Goal: Task Accomplishment & Management: Use online tool/utility

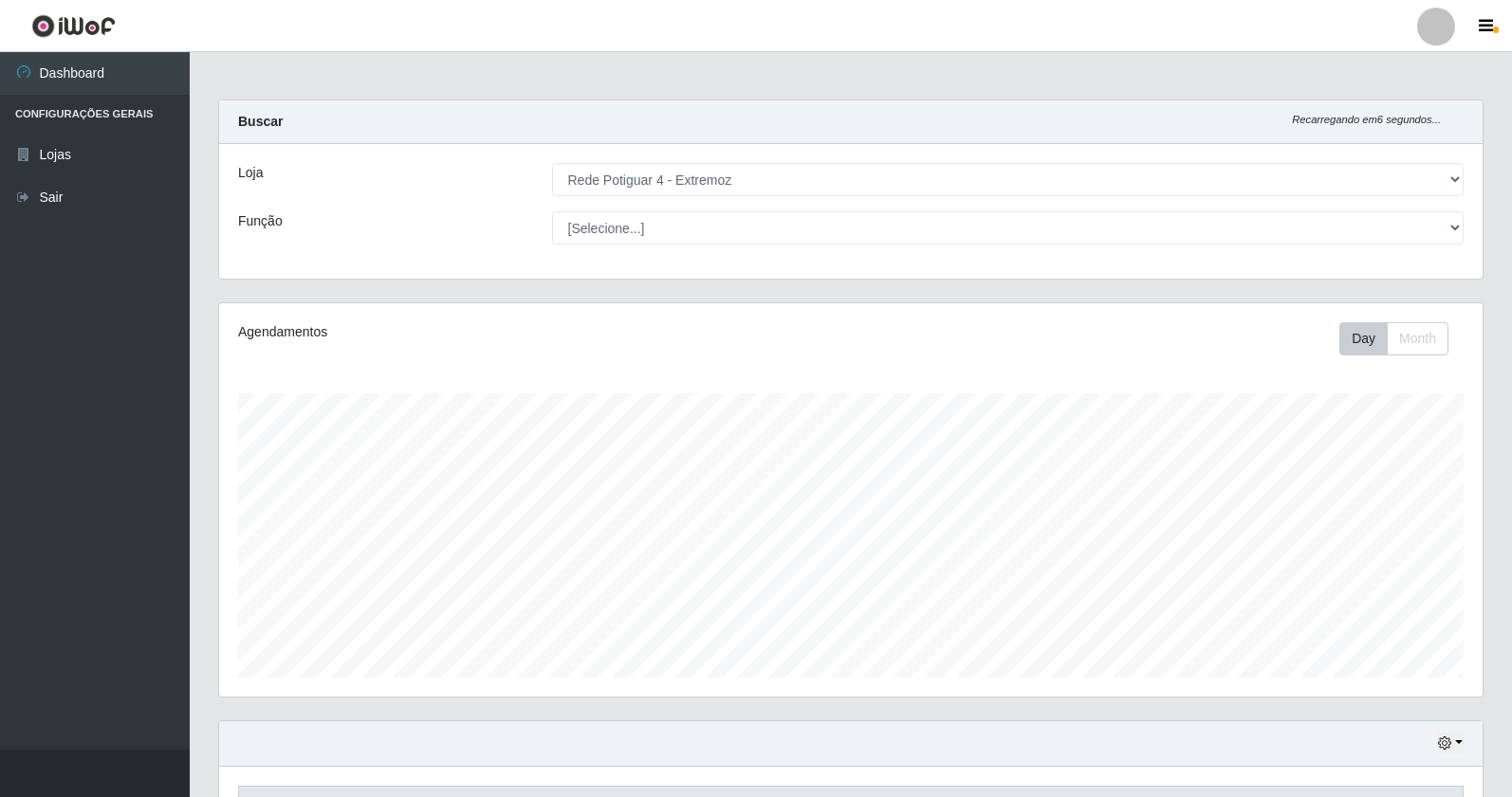
select select "78"
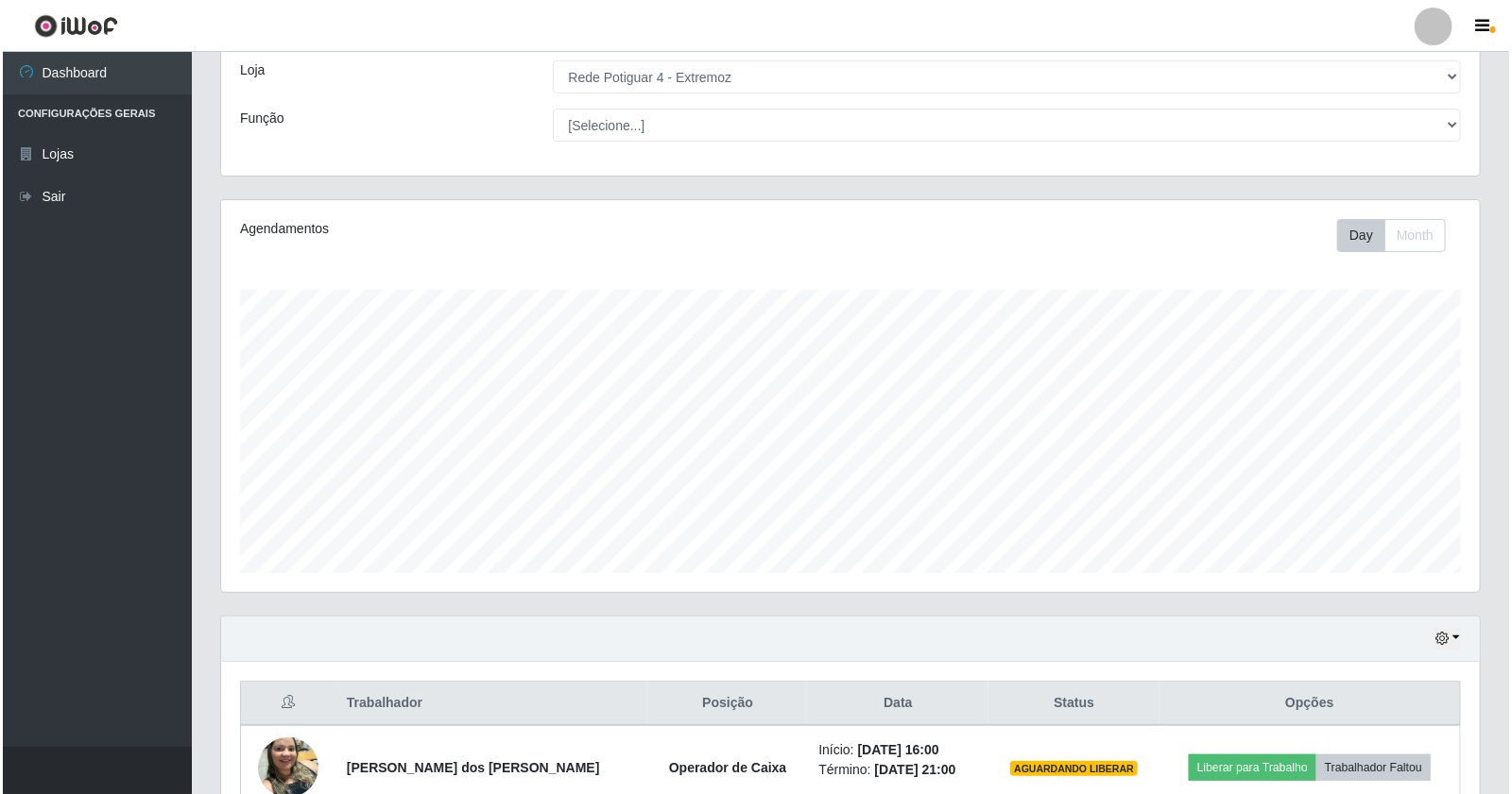
scroll to position [208, 0]
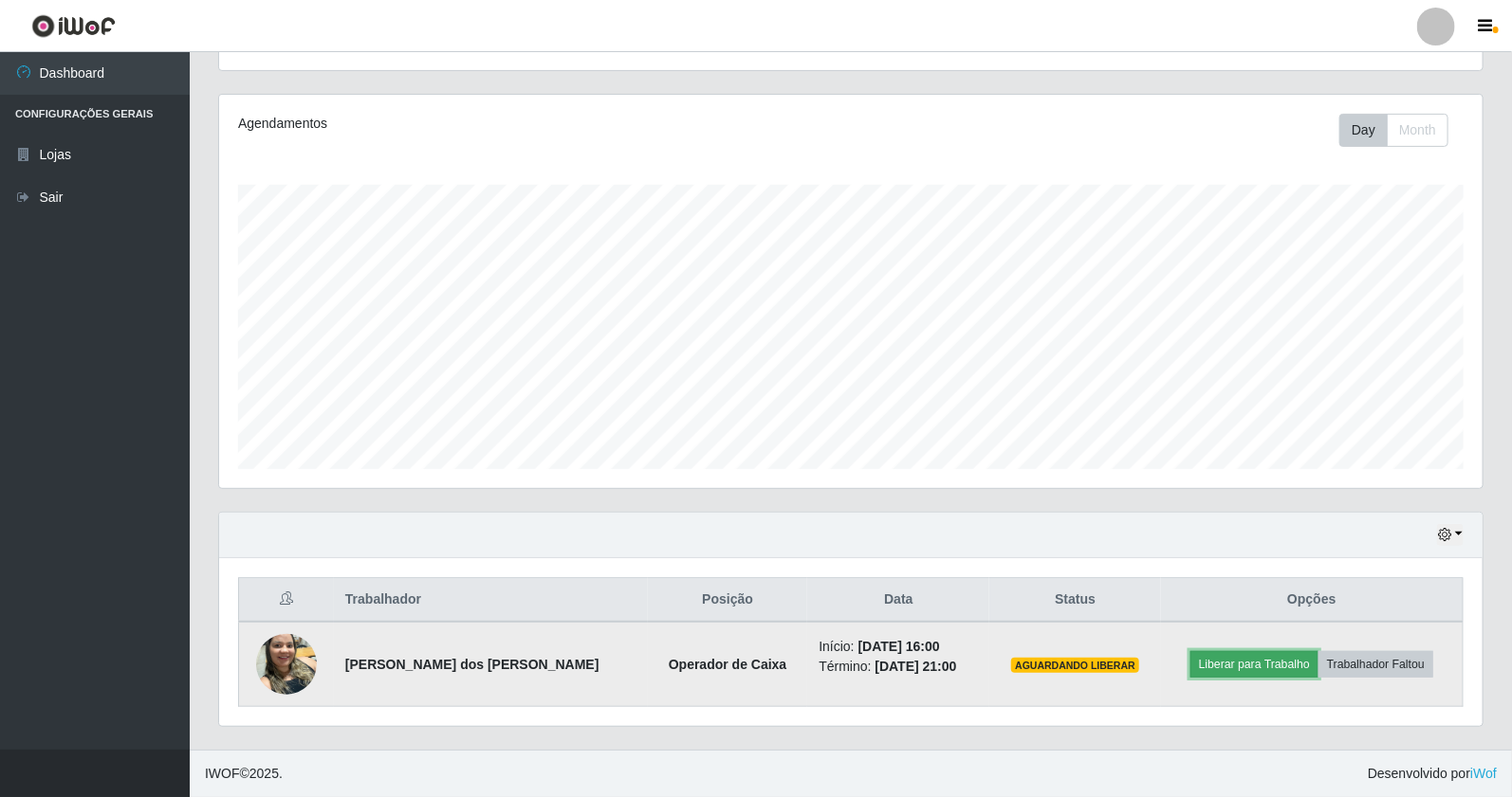
click at [1238, 668] on button "Liberar para Trabalho" at bounding box center [1255, 664] width 128 height 26
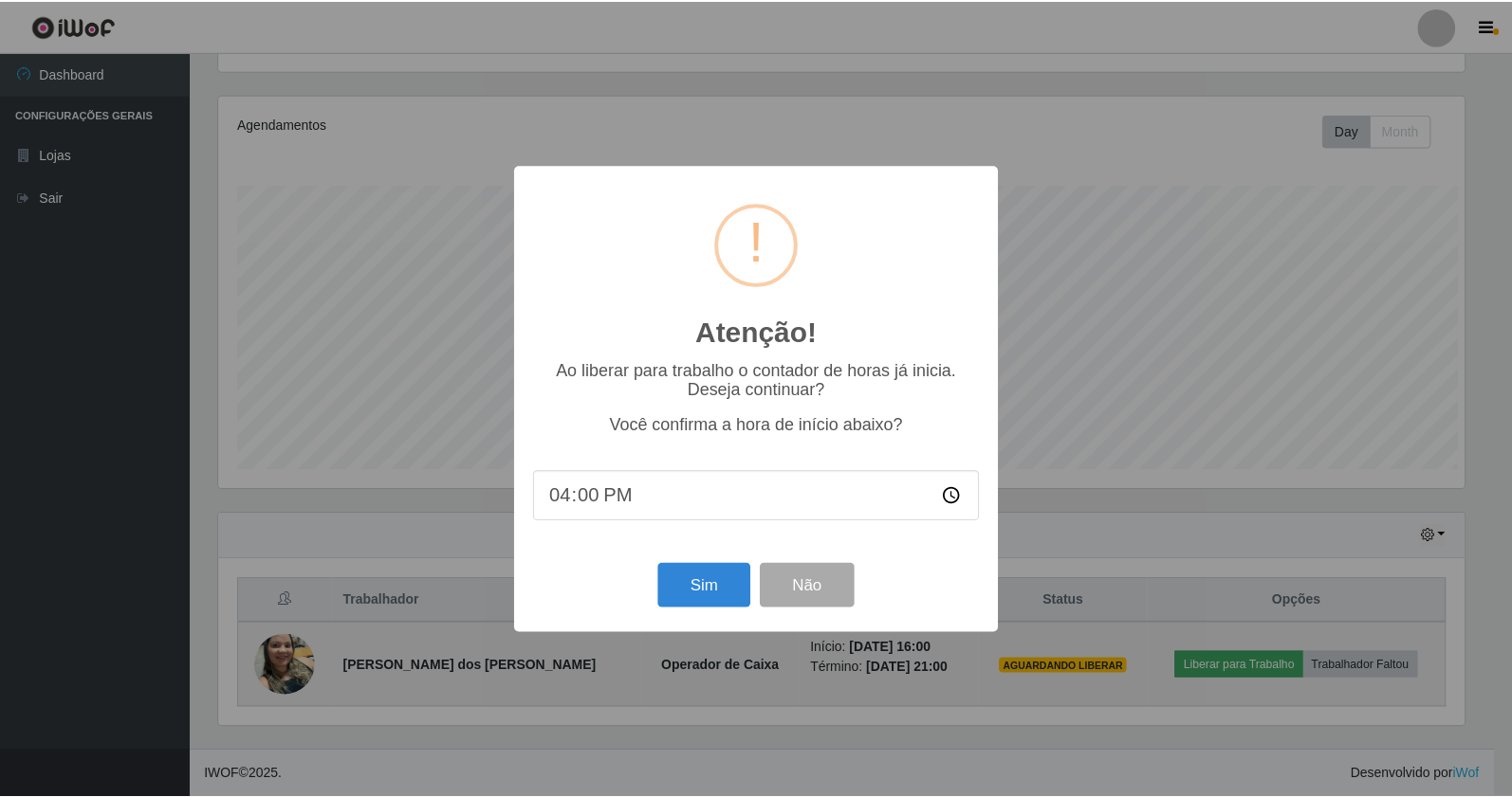
scroll to position [392, 1250]
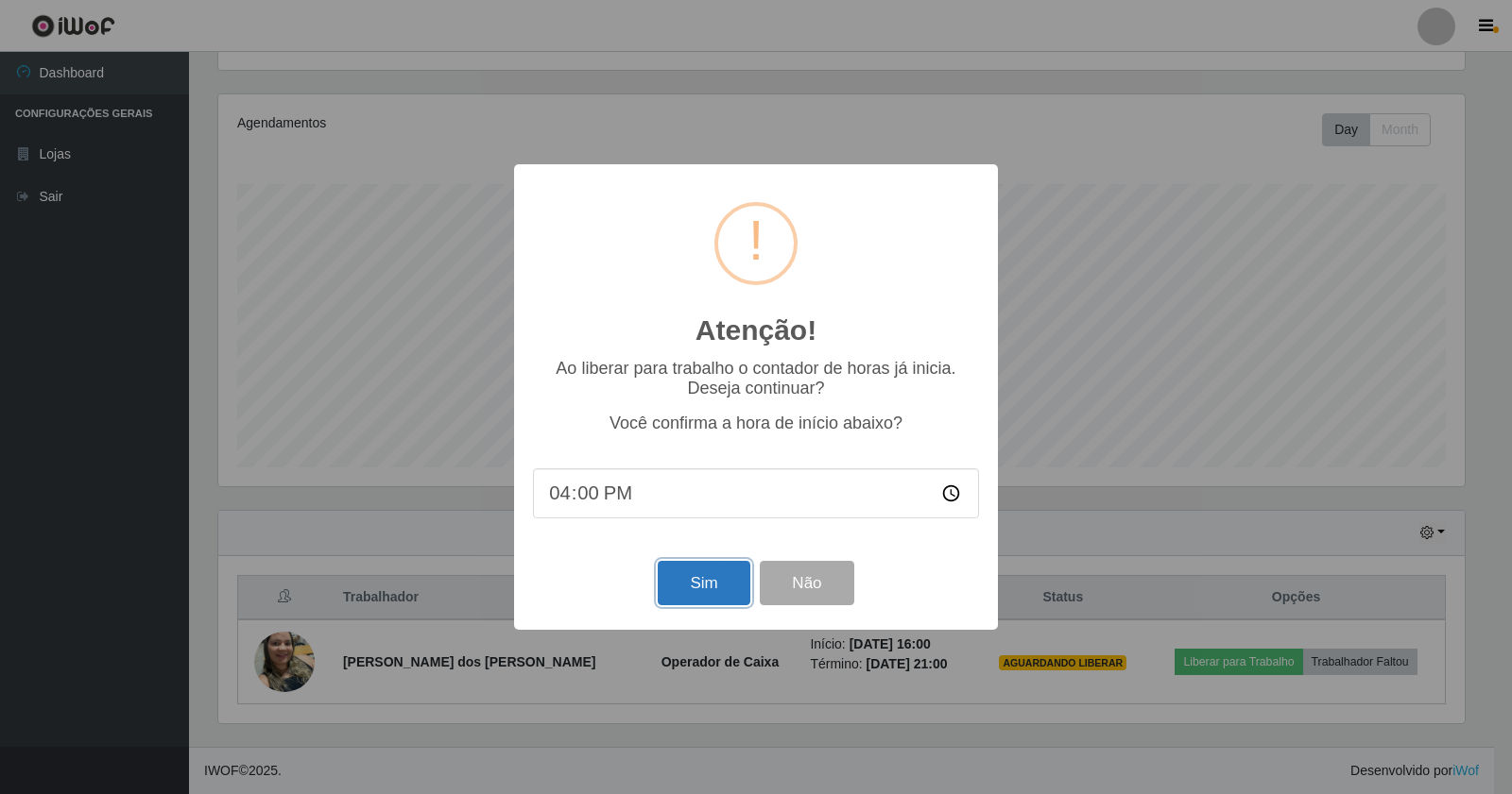
click at [718, 595] on button "Sim" at bounding box center [703, 583] width 92 height 44
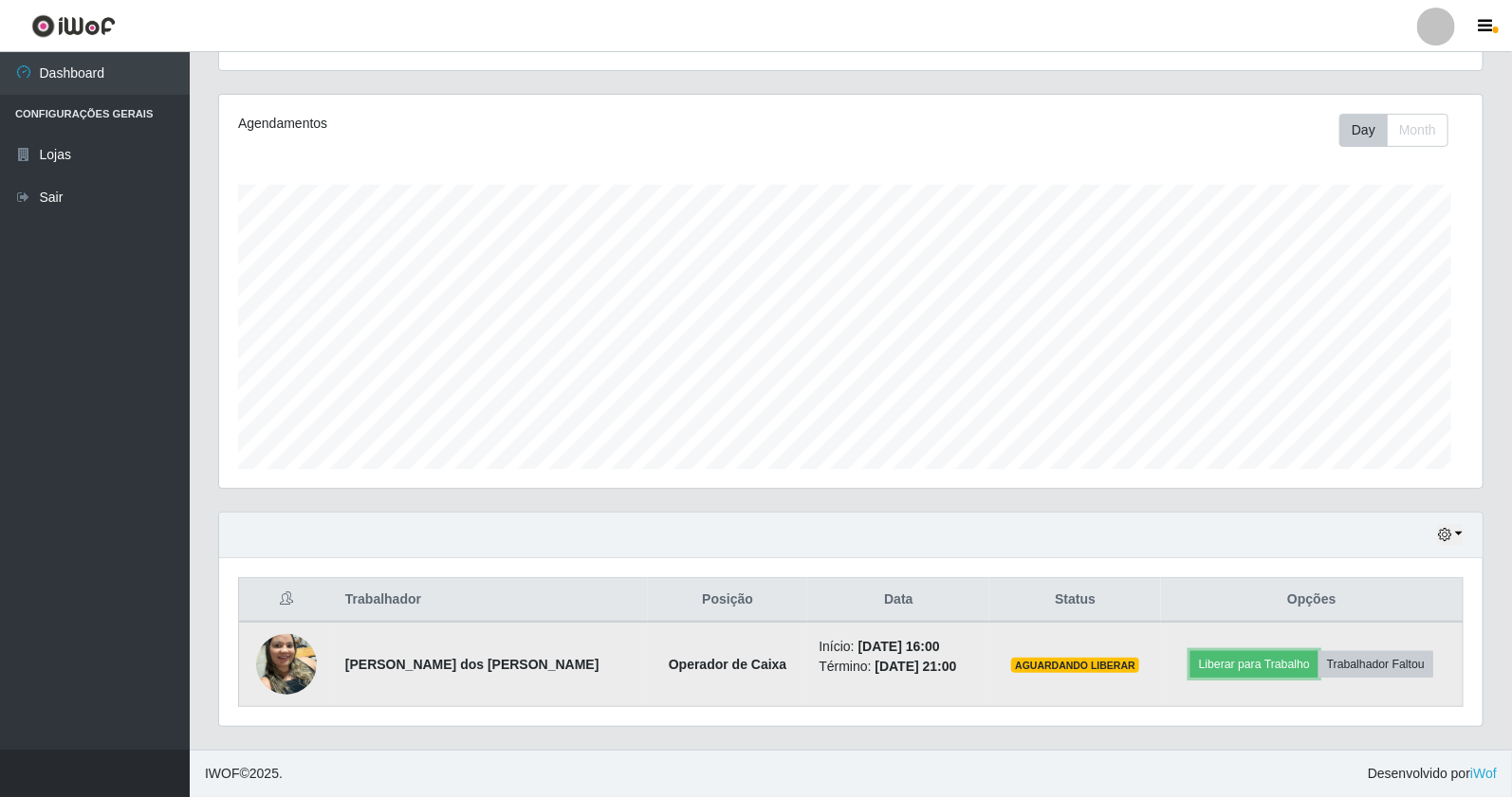
scroll to position [392, 1263]
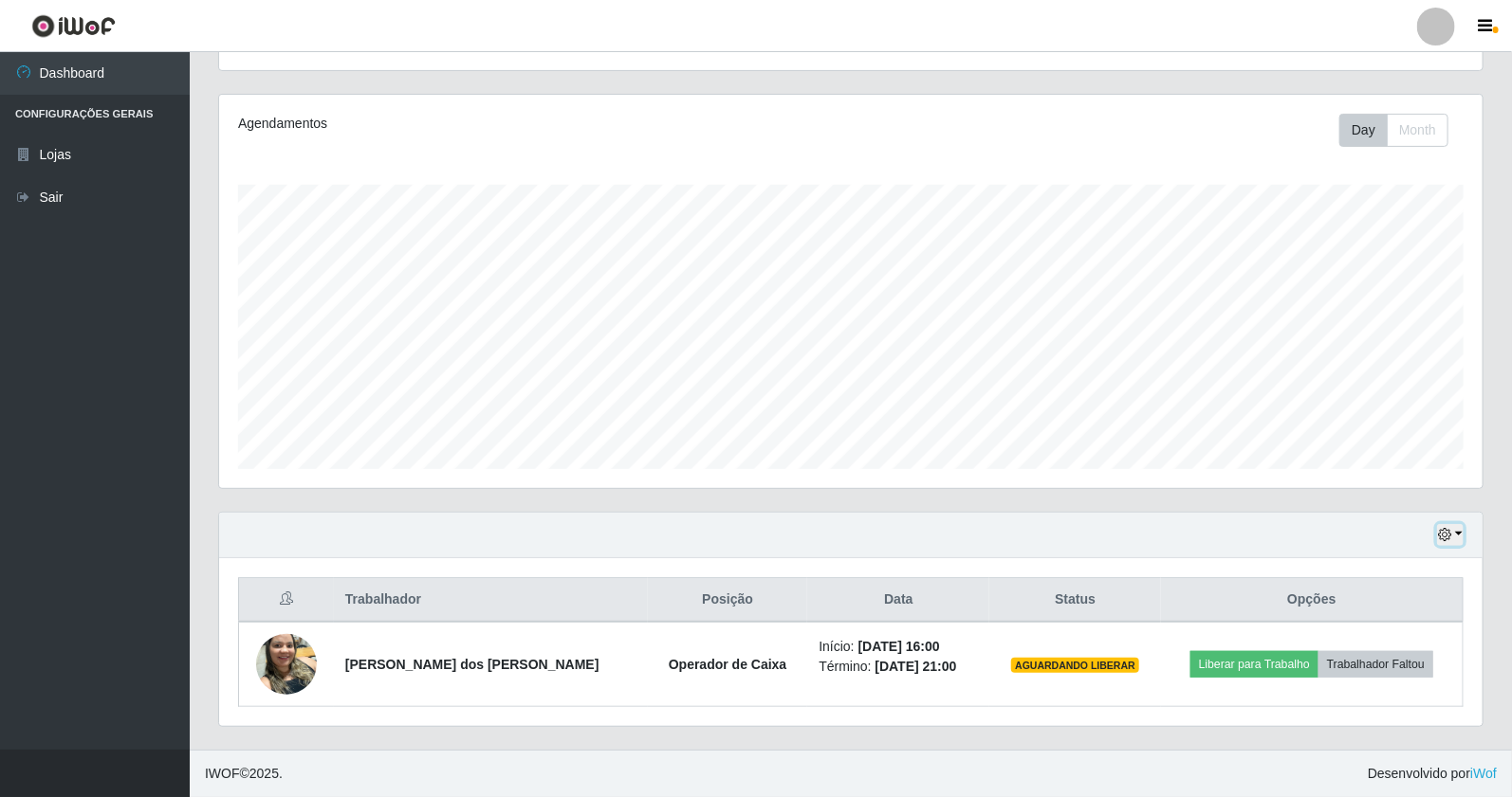
click at [1461, 536] on button "button" at bounding box center [1450, 535] width 26 height 21
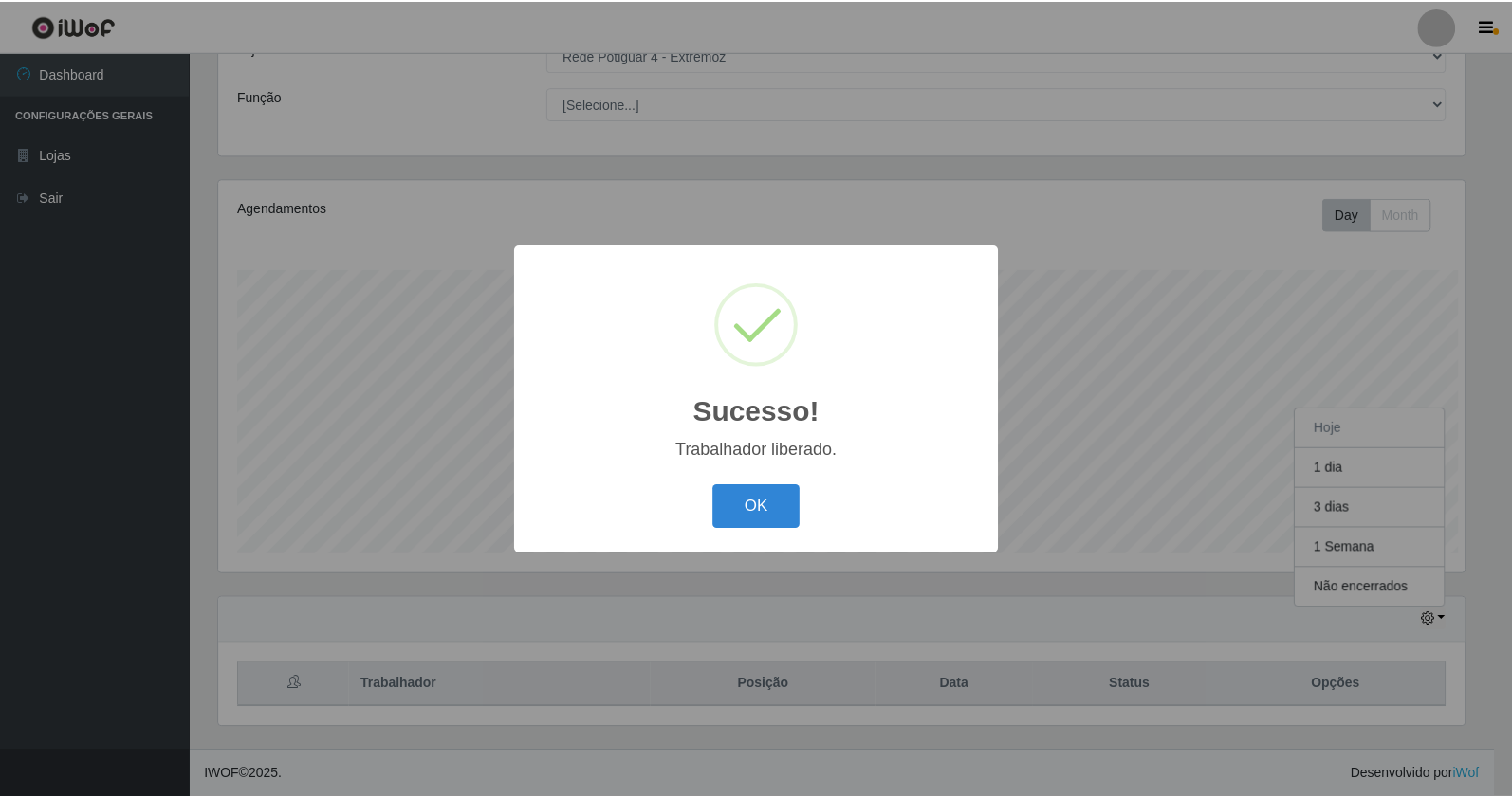
scroll to position [392, 1250]
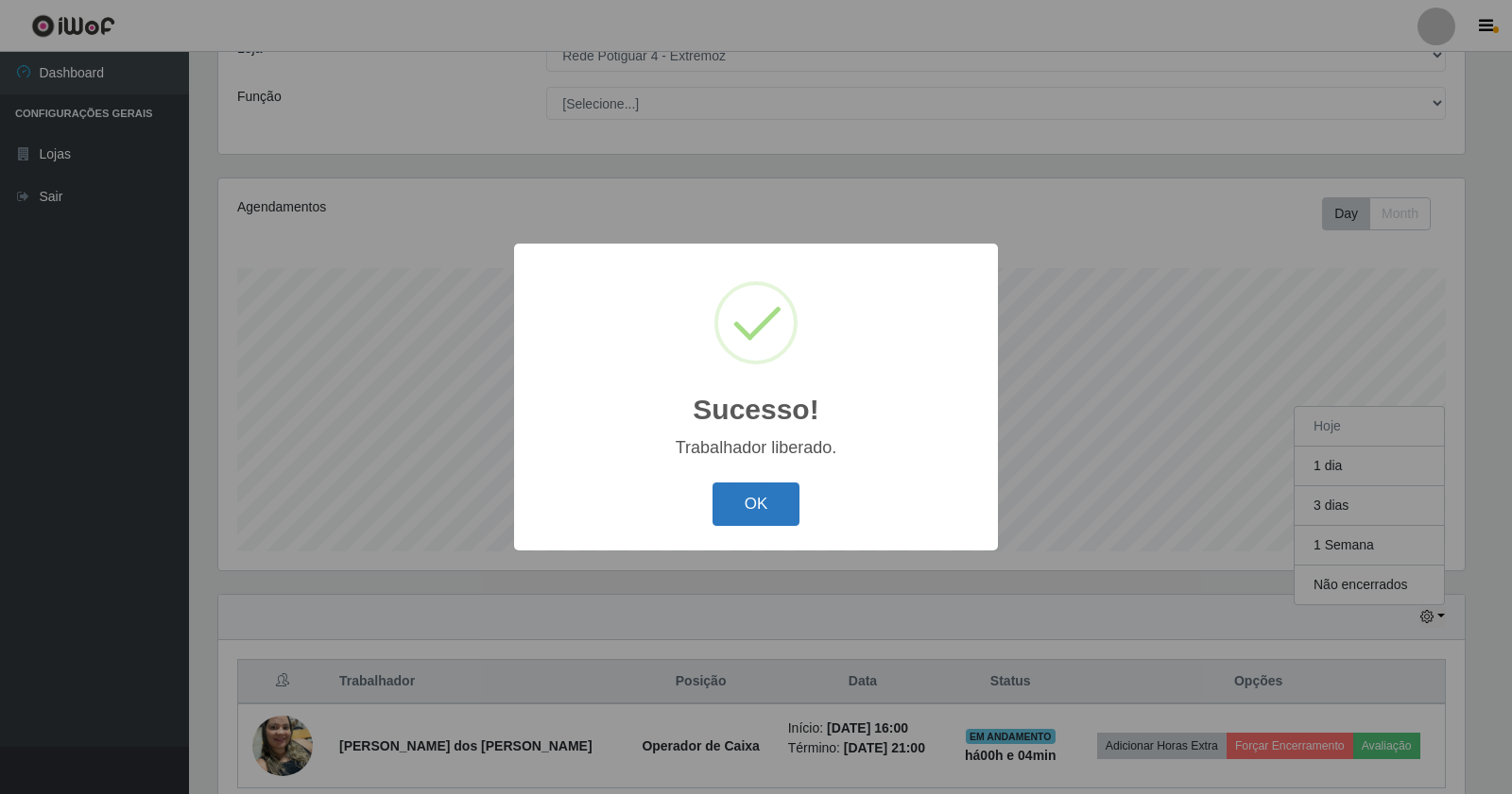
click at [742, 492] on button "OK" at bounding box center [756, 505] width 88 height 44
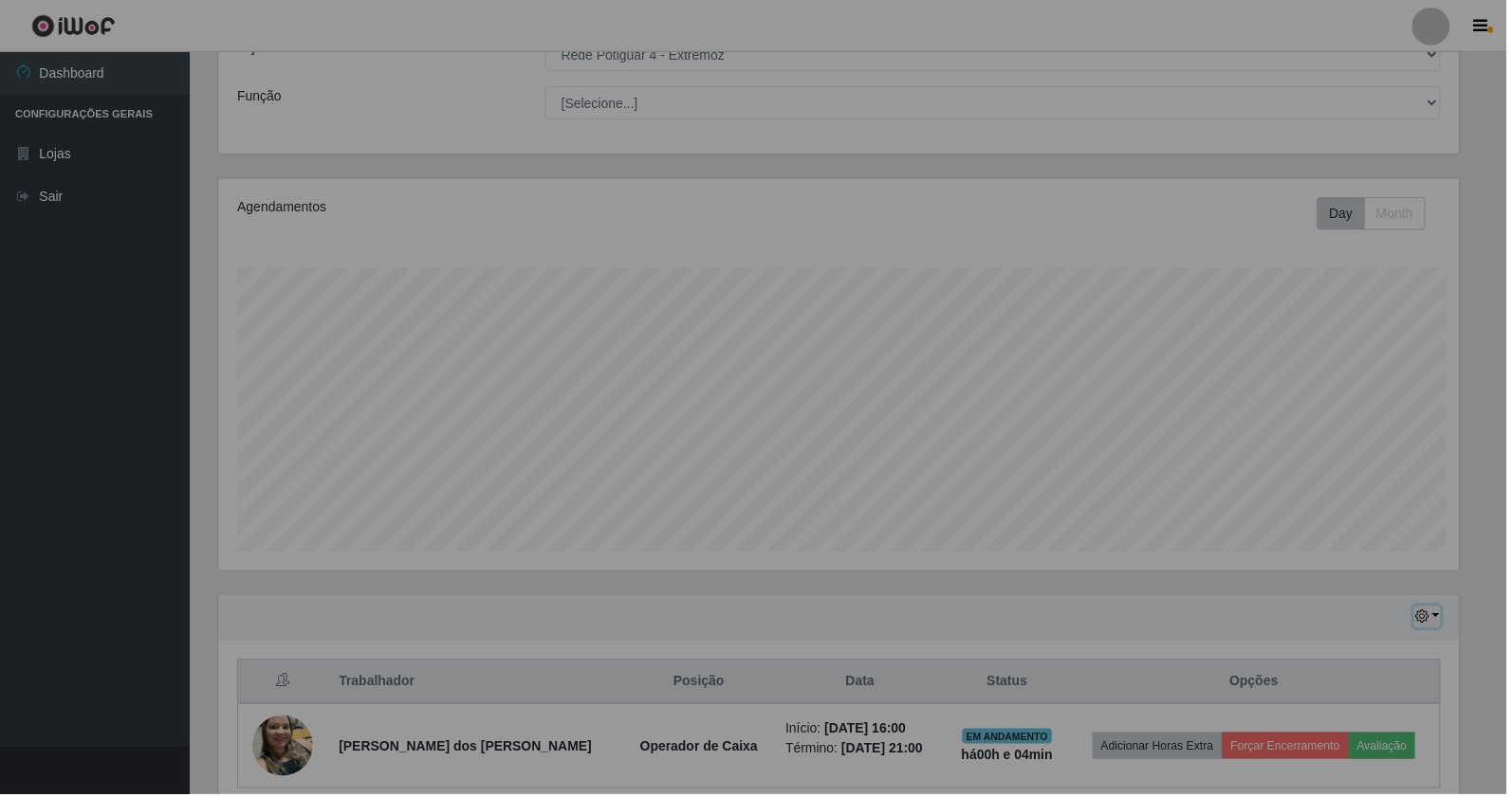
scroll to position [392, 1263]
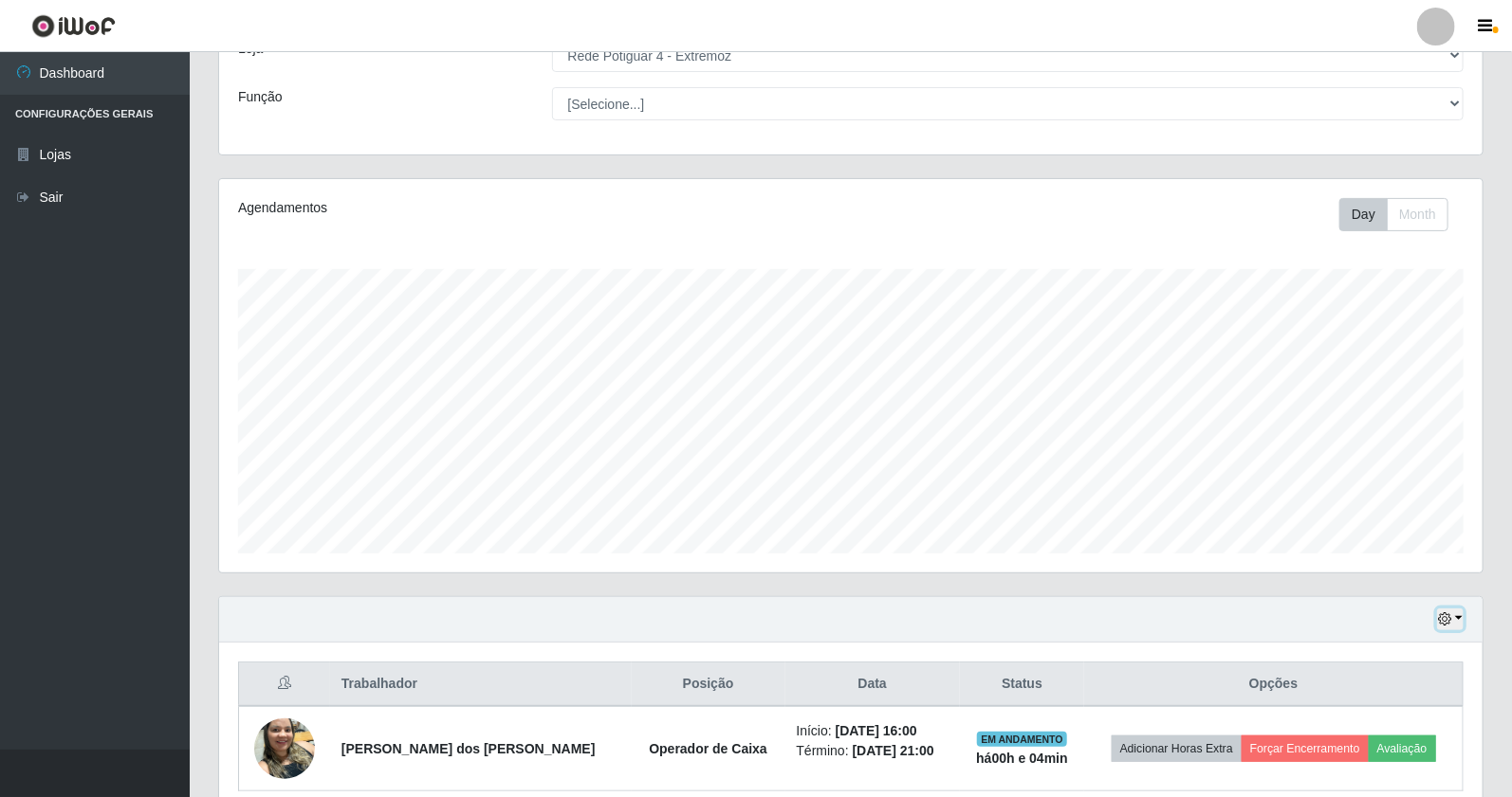
click at [1453, 618] on button "button" at bounding box center [1450, 619] width 26 height 21
click at [1396, 557] on button "1 Semana" at bounding box center [1387, 548] width 150 height 40
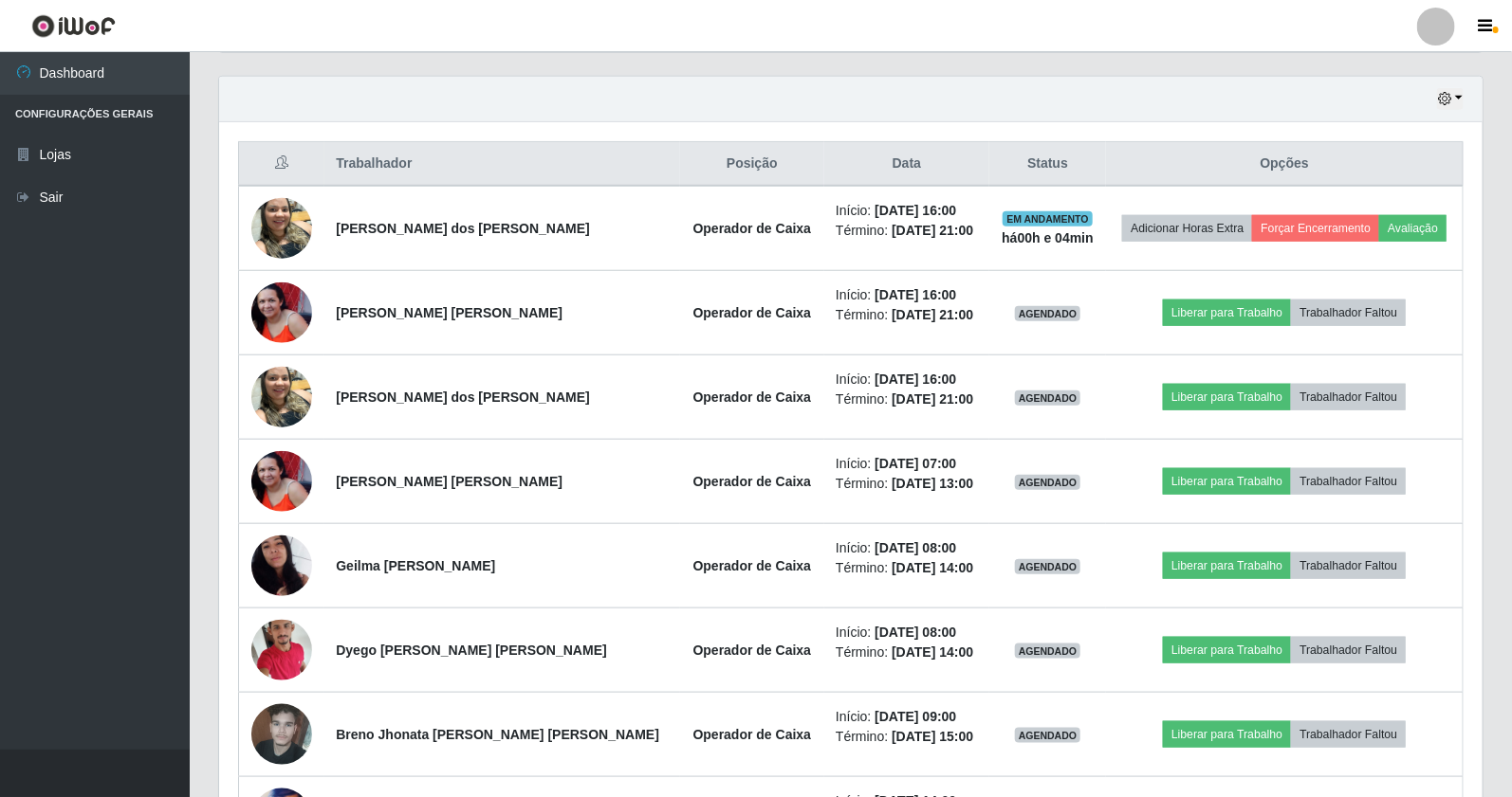
scroll to position [546, 0]
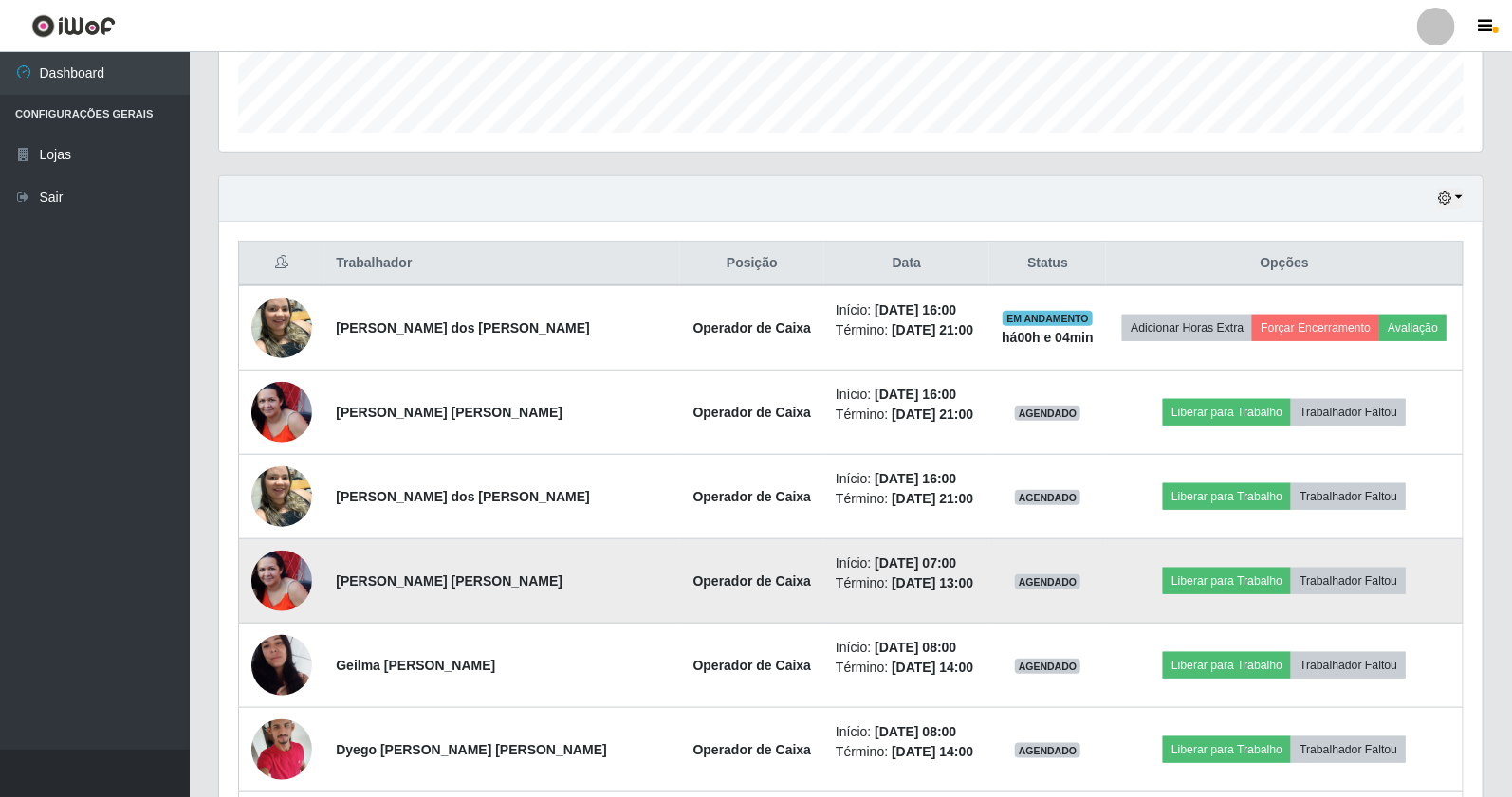
click at [914, 547] on td "Início: [DATE] 07:00 Término: [DATE] 13:00" at bounding box center [907, 581] width 165 height 84
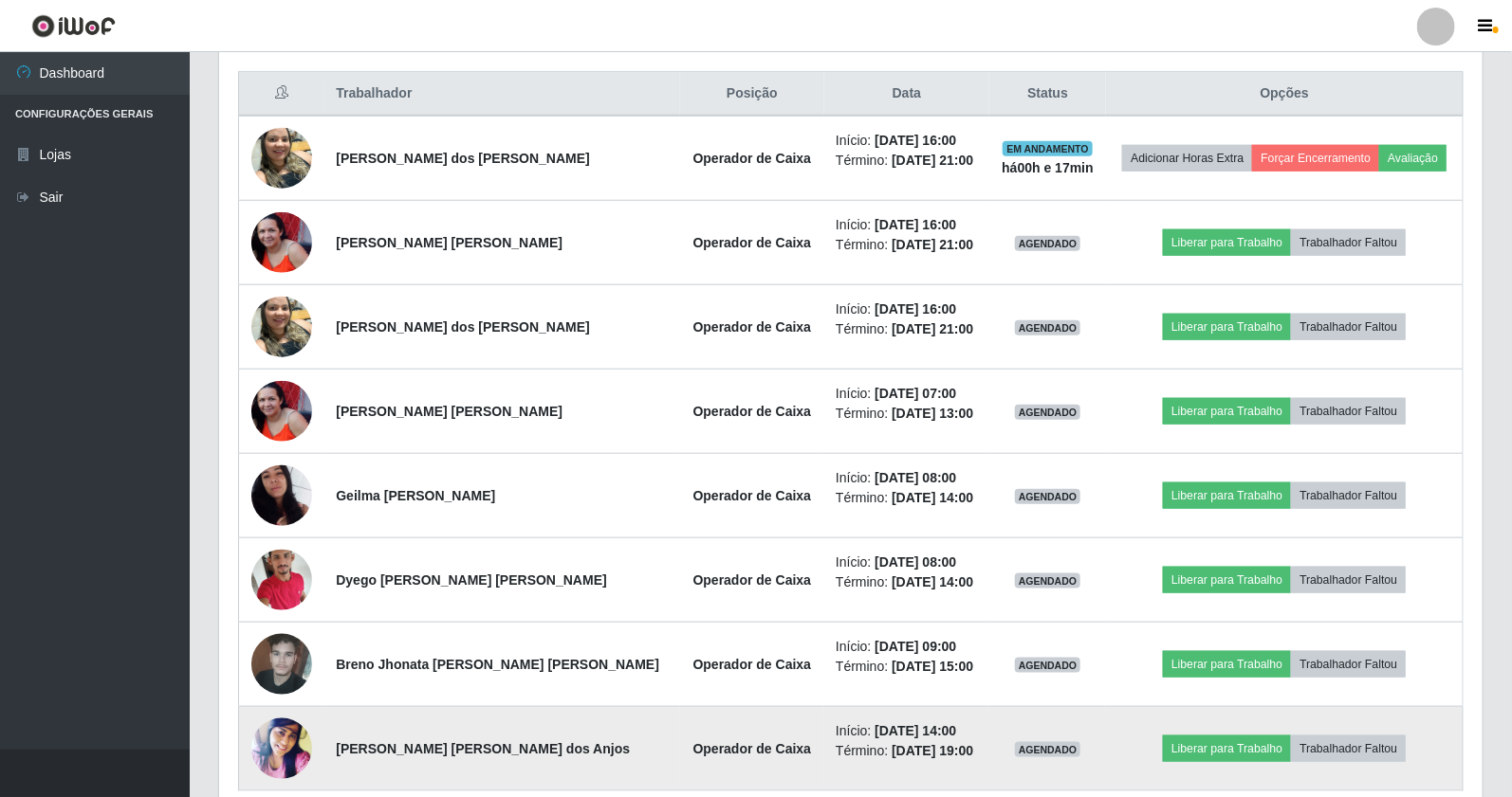
scroll to position [589, 0]
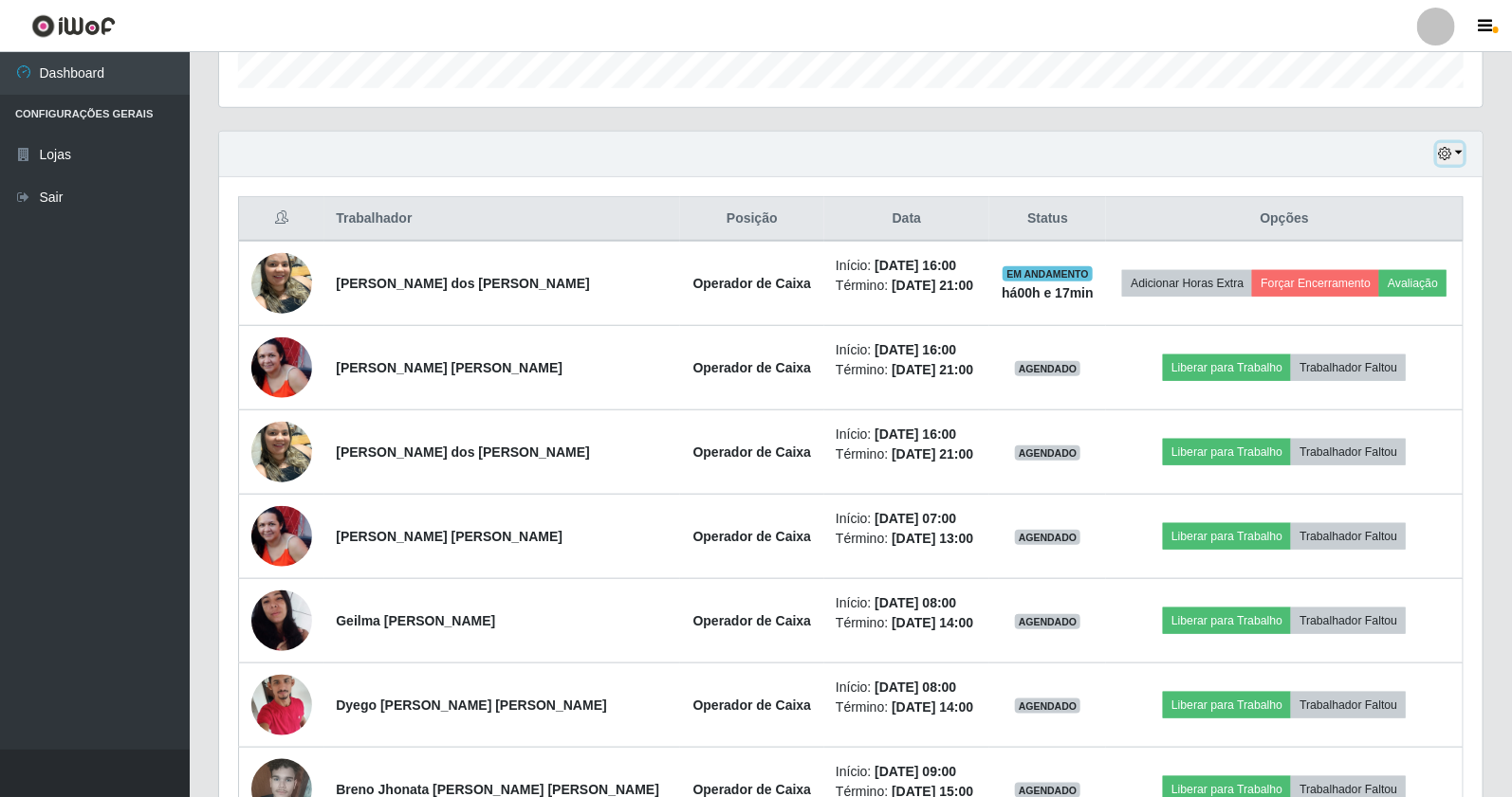
click at [1462, 152] on button "button" at bounding box center [1450, 153] width 26 height 21
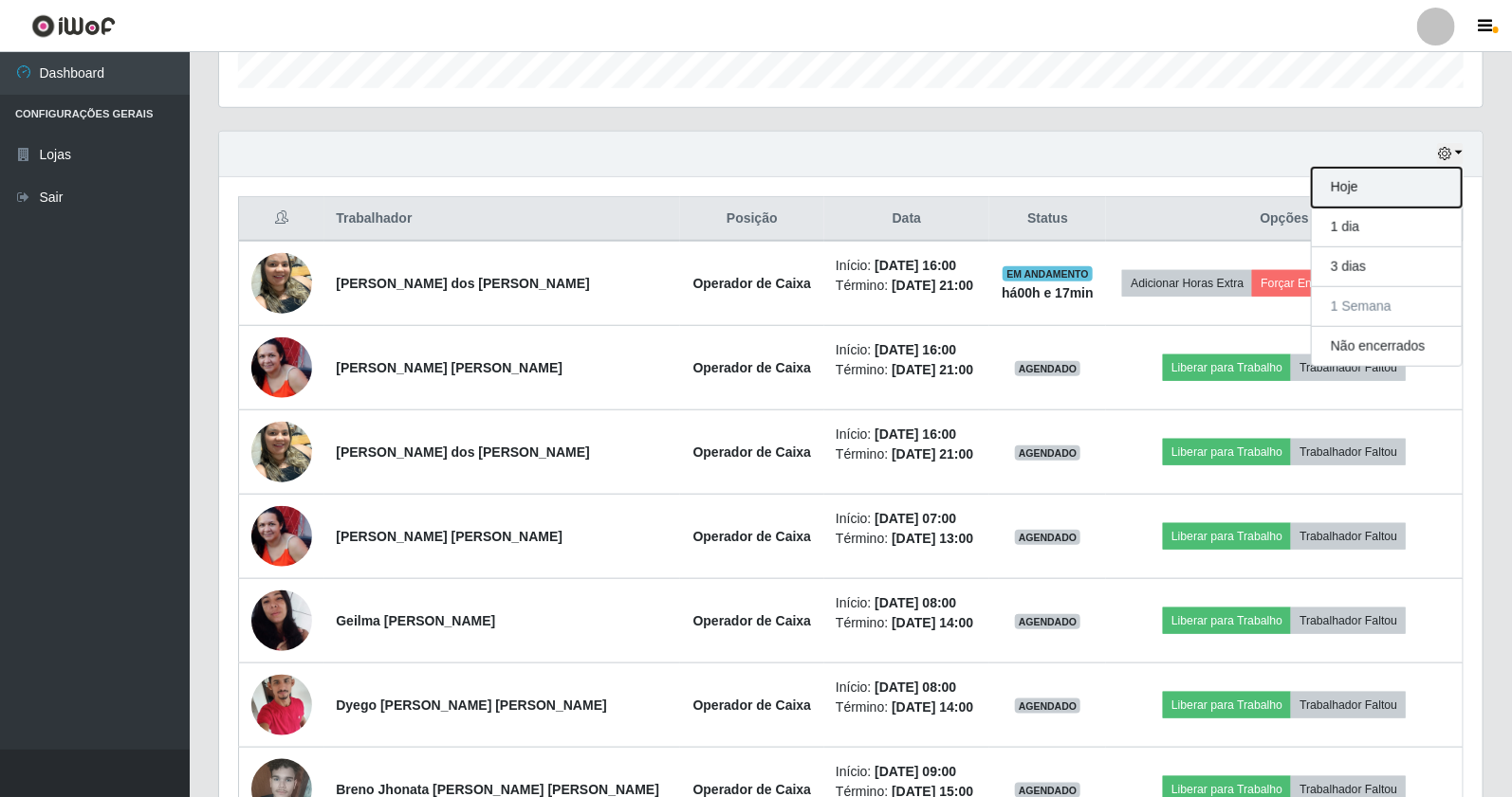
click at [1392, 184] on button "Hoje" at bounding box center [1387, 187] width 150 height 40
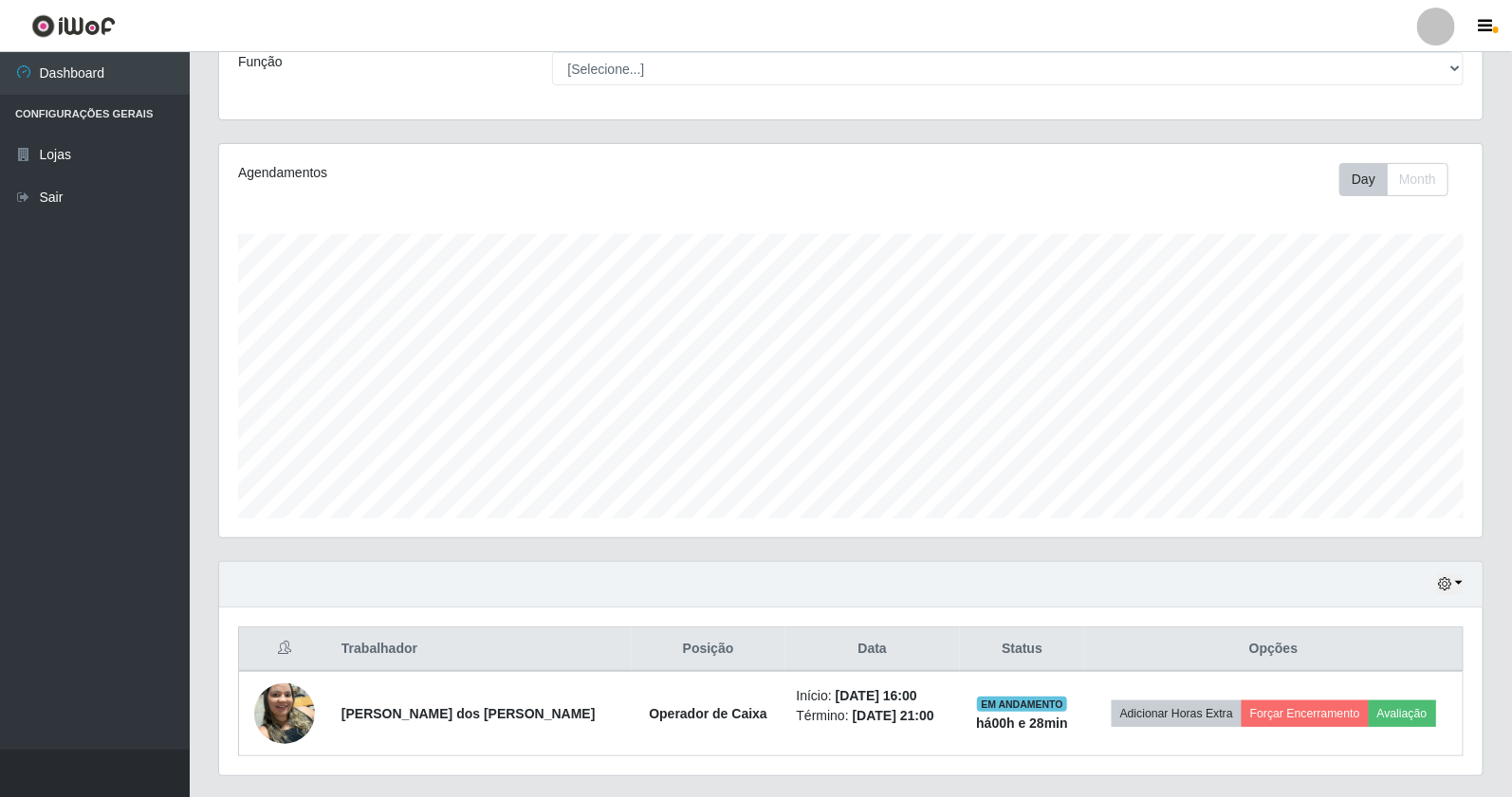
scroll to position [209, 0]
